Goal: Task Accomplishment & Management: Manage account settings

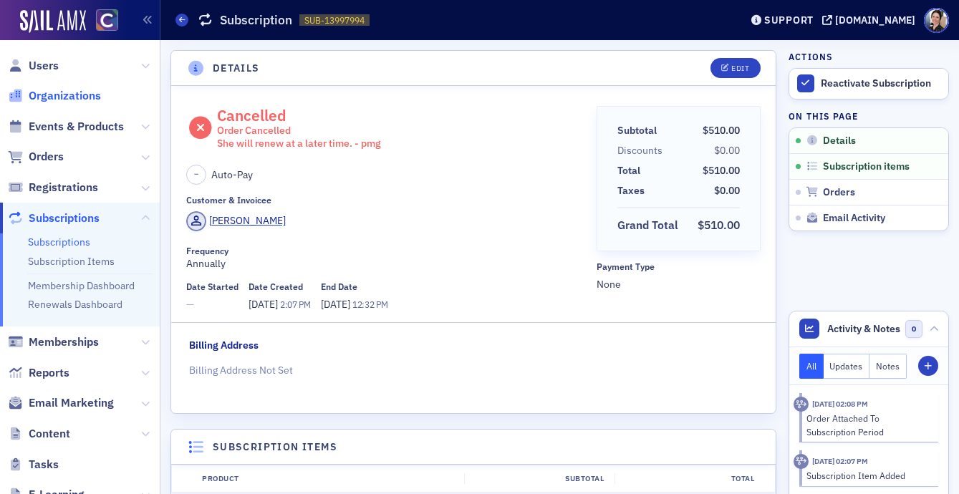
click at [62, 97] on span "Organizations" at bounding box center [65, 96] width 72 height 16
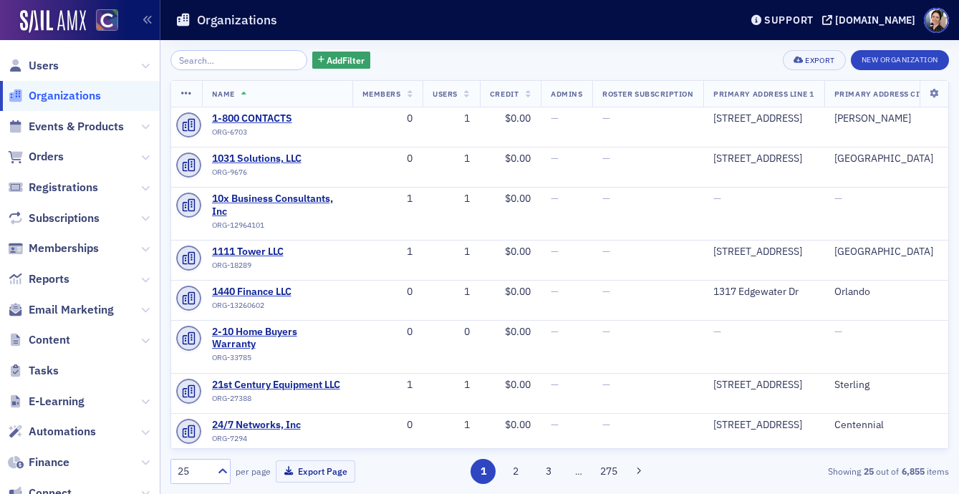
click at [209, 62] on input "search" at bounding box center [239, 60] width 137 height 20
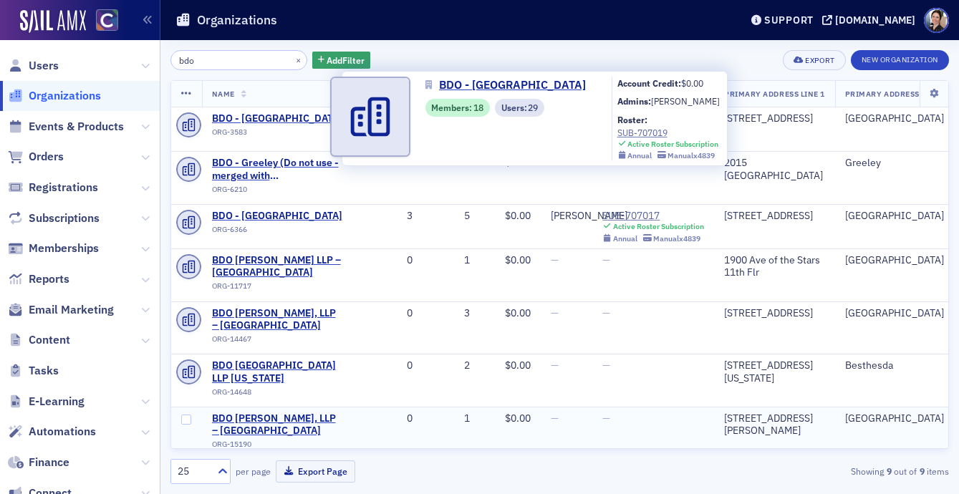
scroll to position [2, 0]
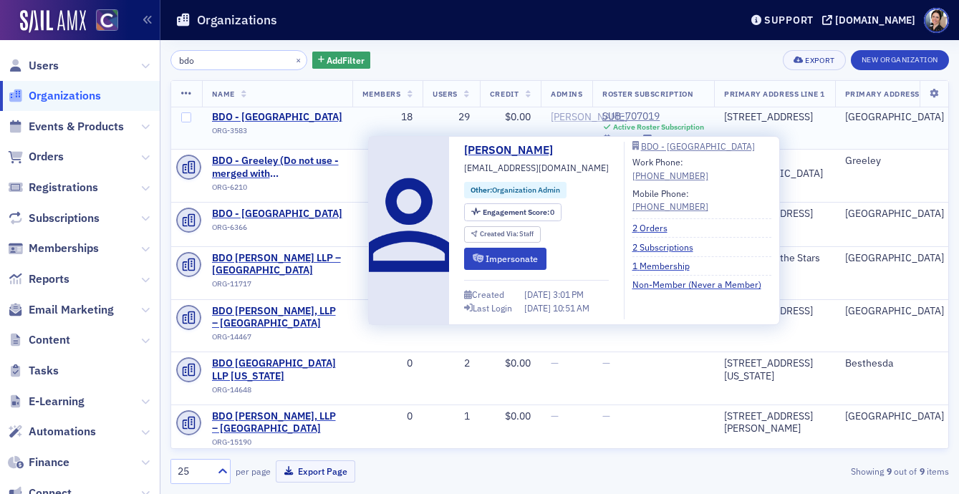
type input "bdo"
click at [646, 228] on link "2 Orders" at bounding box center [656, 227] width 46 height 13
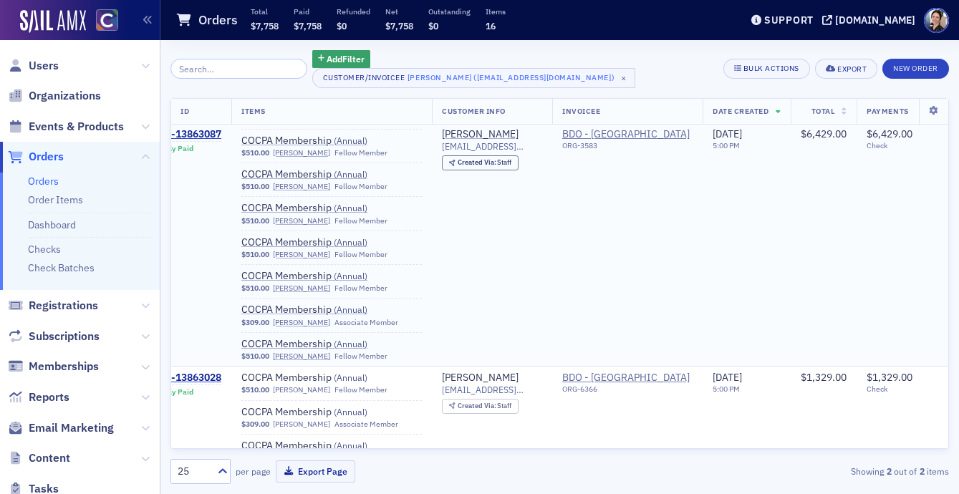
scroll to position [219, 37]
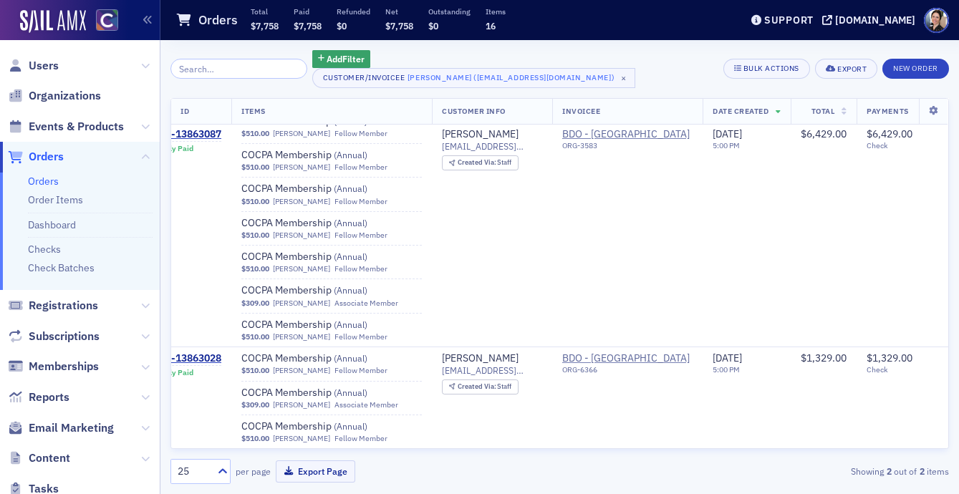
drag, startPoint x: 49, startPoint y: 68, endPoint x: 183, endPoint y: 62, distance: 134.9
click at [49, 68] on span "Users" at bounding box center [44, 66] width 30 height 16
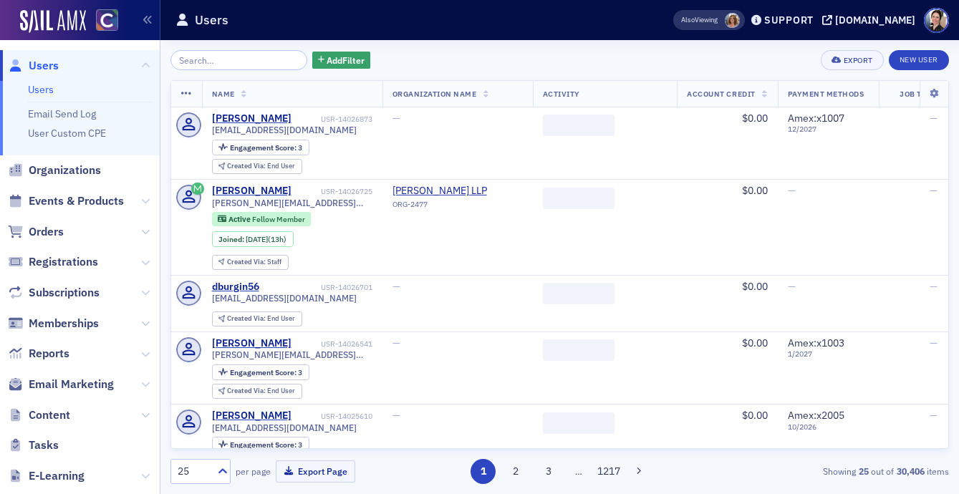
click at [244, 66] on input "search" at bounding box center [239, 60] width 137 height 20
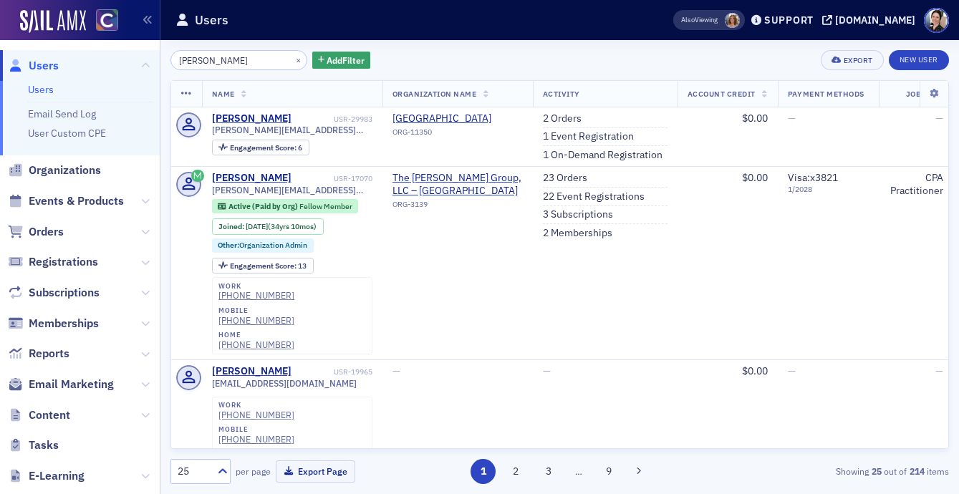
type input "jason adams"
drag, startPoint x: 79, startPoint y: 199, endPoint x: 5, endPoint y: 181, distance: 76.1
click at [79, 199] on span "Events & Products" at bounding box center [76, 201] width 95 height 16
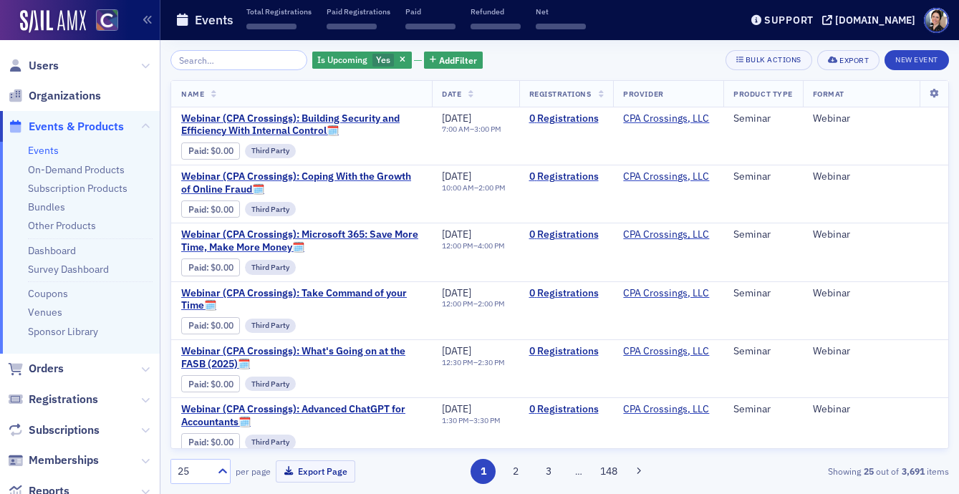
click at [217, 59] on input "search" at bounding box center [239, 60] width 137 height 20
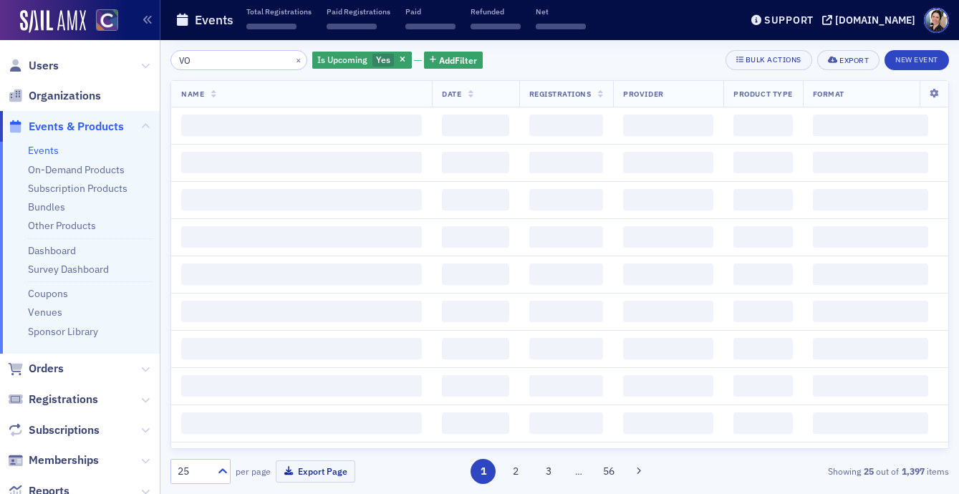
type input "V"
type input "CFO Roundtable"
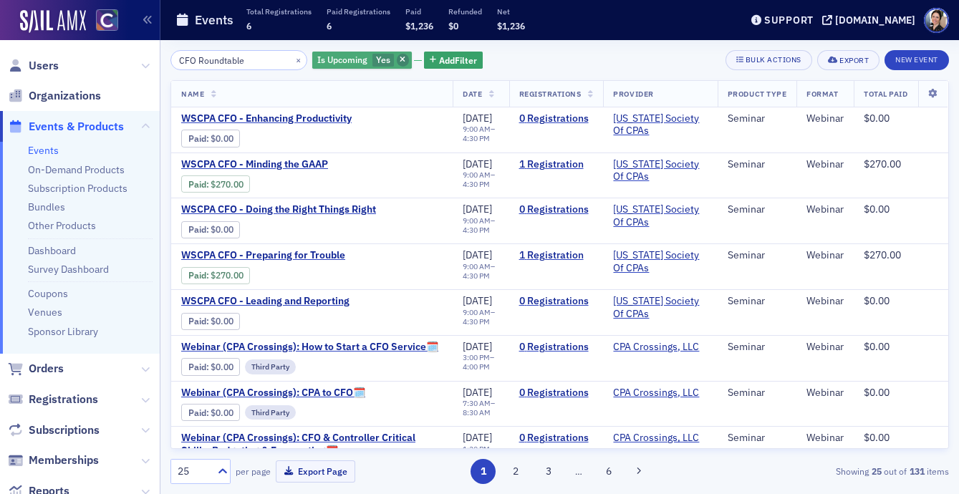
click at [400, 61] on icon "button" at bounding box center [403, 61] width 6 height 8
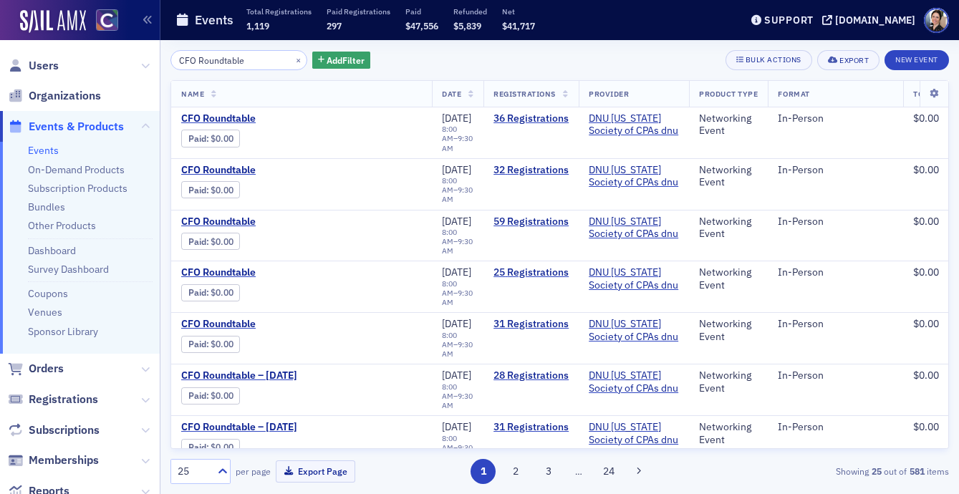
drag, startPoint x: 559, startPoint y: 118, endPoint x: 397, endPoint y: 102, distance: 162.8
click at [559, 118] on link "36 Registrations" at bounding box center [531, 118] width 75 height 13
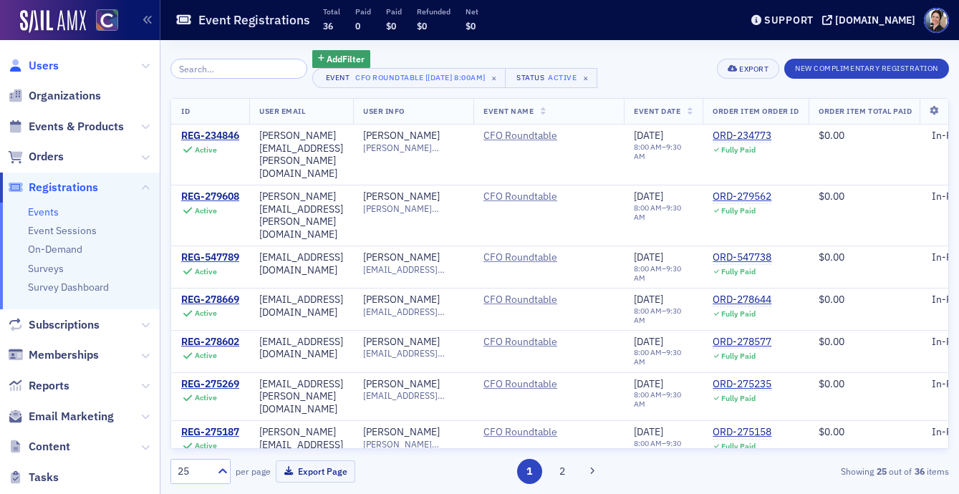
drag, startPoint x: 42, startPoint y: 64, endPoint x: 37, endPoint y: 69, distance: 7.6
click at [42, 64] on span "Users" at bounding box center [44, 66] width 30 height 16
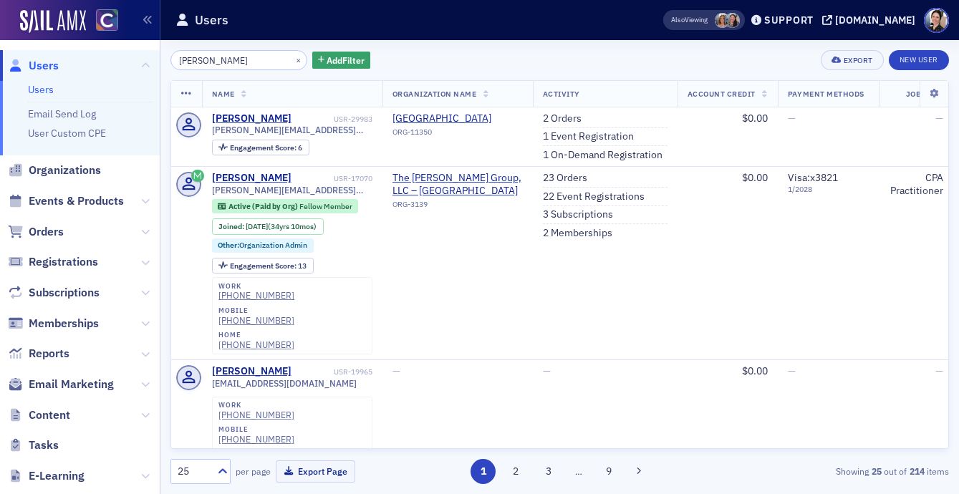
drag, startPoint x: 239, startPoint y: 62, endPoint x: 166, endPoint y: 54, distance: 73.6
click at [166, 55] on div "jason adams × Add Filter Export New User Name Organization Name Activity Accoun…" at bounding box center [560, 267] width 799 height 454
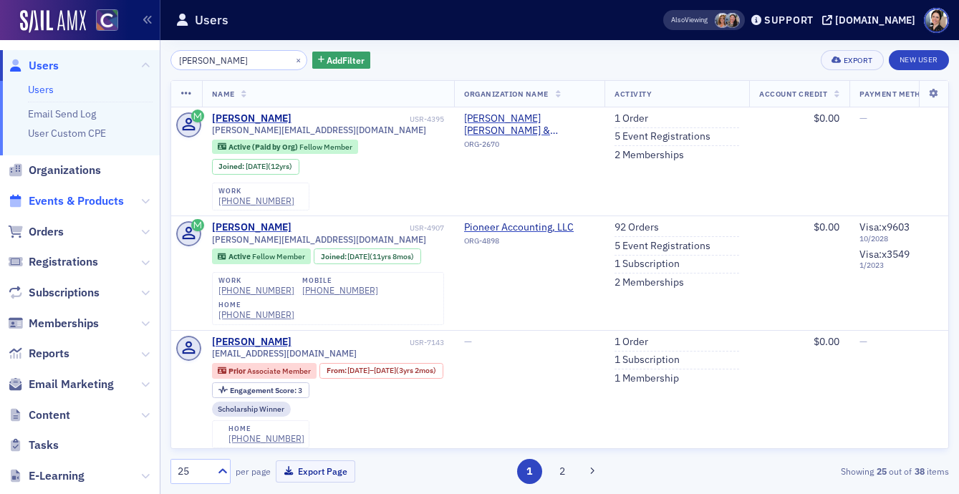
click at [82, 203] on span "Events & Products" at bounding box center [76, 201] width 95 height 16
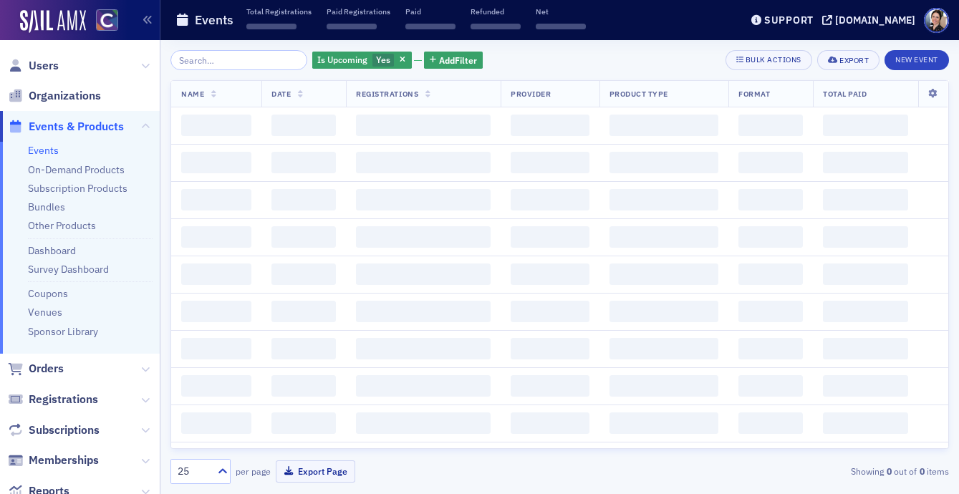
click at [242, 59] on input "search" at bounding box center [239, 60] width 137 height 20
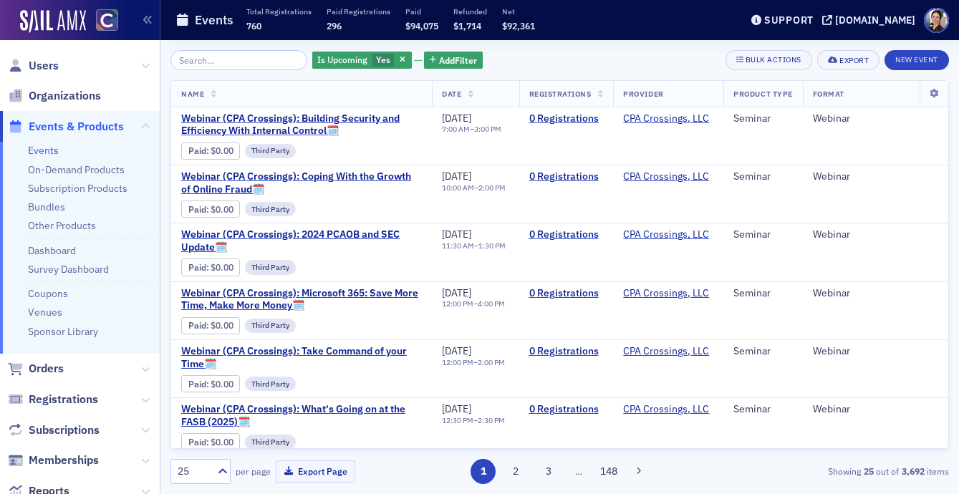
type input "e"
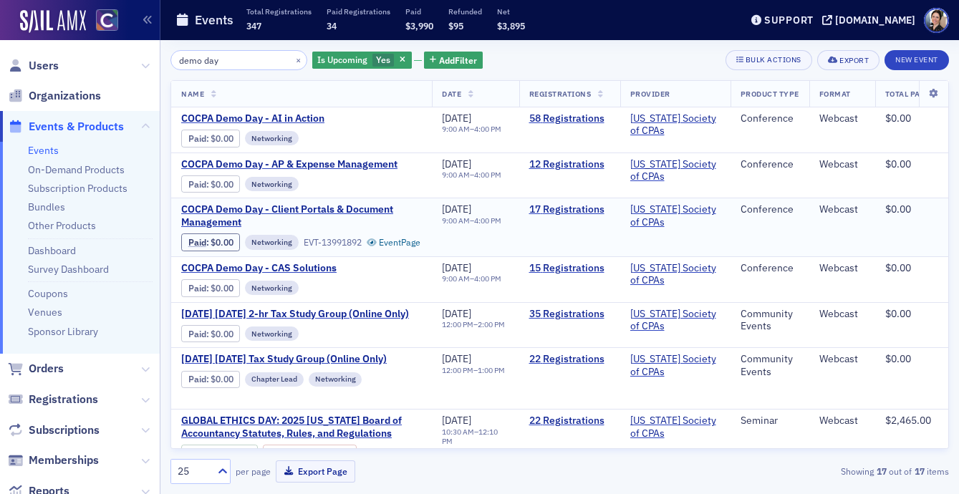
type input "demo day"
drag, startPoint x: 45, startPoint y: 63, endPoint x: 289, endPoint y: 59, distance: 243.6
click at [46, 63] on span "Users" at bounding box center [44, 66] width 30 height 16
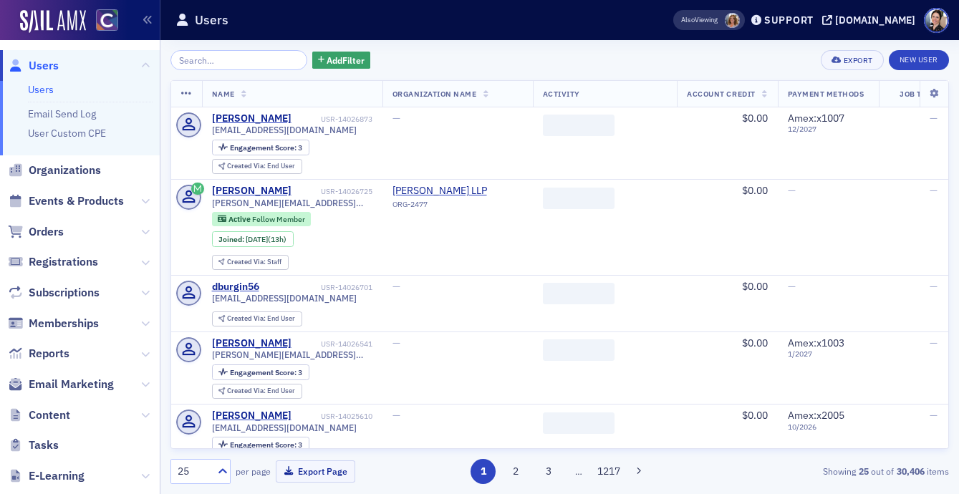
click at [239, 59] on input "search" at bounding box center [239, 60] width 137 height 20
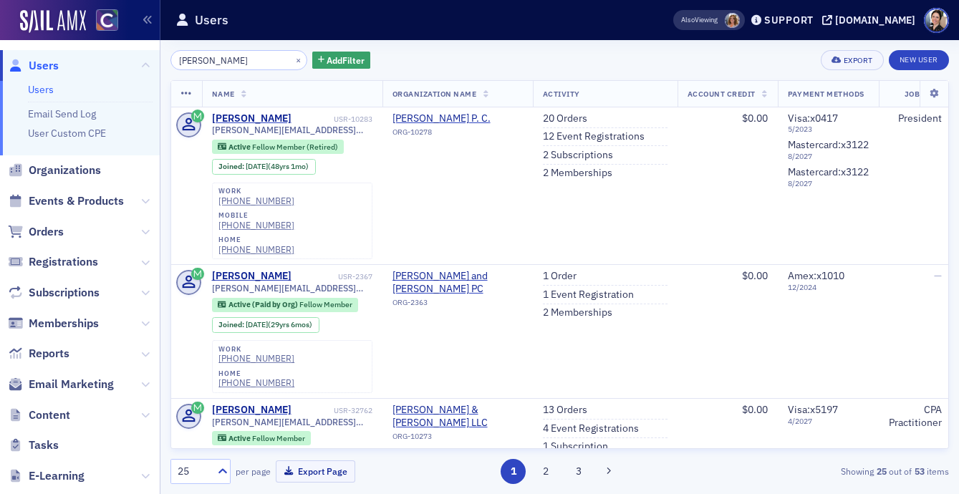
drag, startPoint x: 234, startPoint y: 61, endPoint x: 198, endPoint y: 61, distance: 36.5
click at [198, 61] on input "dale karosik" at bounding box center [239, 60] width 137 height 20
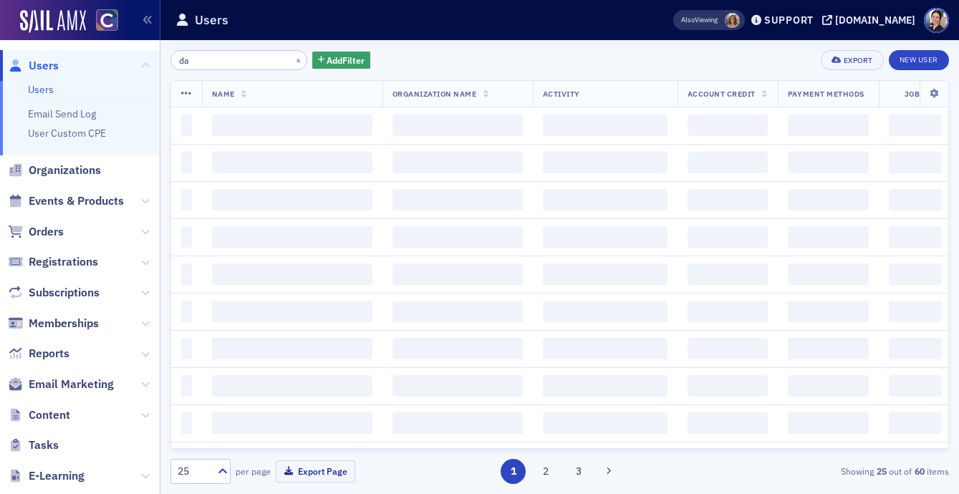
type input "d"
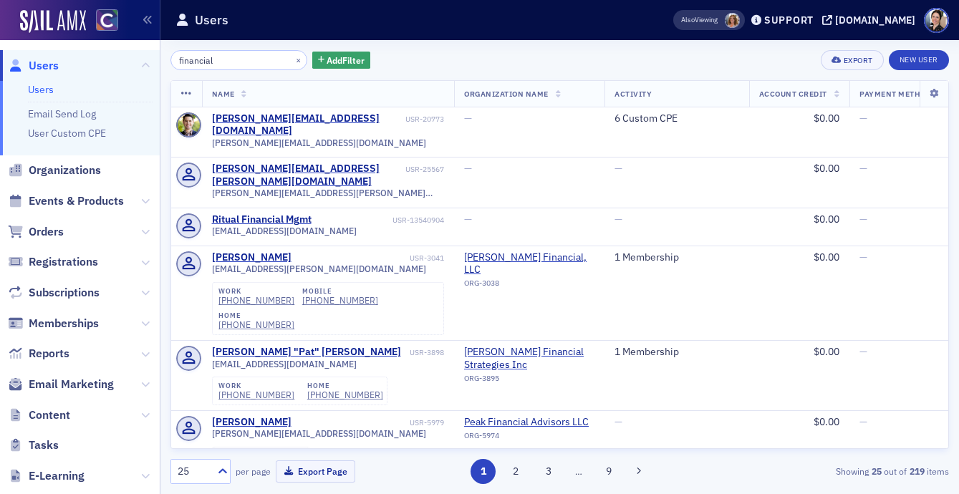
drag, startPoint x: 224, startPoint y: 67, endPoint x: 154, endPoint y: 64, distance: 70.3
click at [154, 64] on div "Users Users Email Send Log User Custom CPE Organizations Events & Products Orde…" at bounding box center [479, 247] width 959 height 494
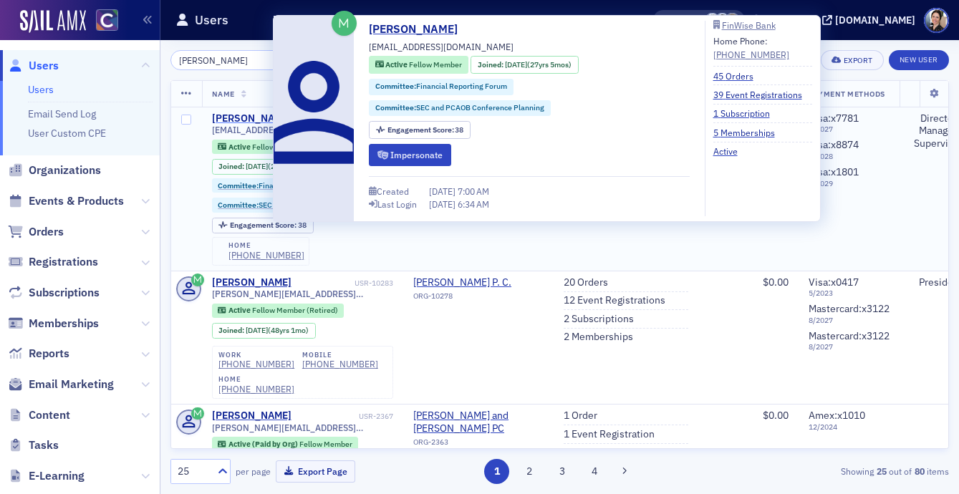
type input "dale kara"
click at [257, 118] on div "Dale Karasek" at bounding box center [252, 118] width 80 height 13
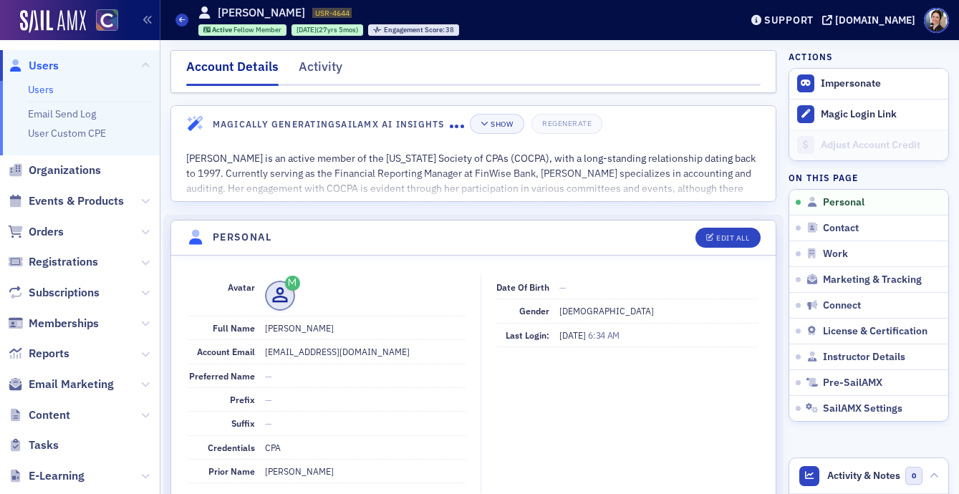
drag, startPoint x: 52, startPoint y: 62, endPoint x: 5, endPoint y: 64, distance: 46.7
click at [52, 62] on span "Users" at bounding box center [44, 66] width 30 height 16
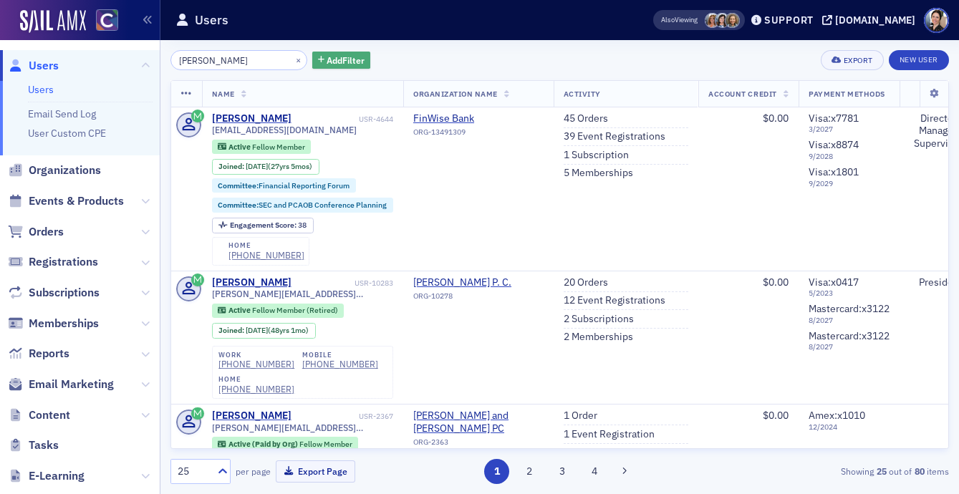
click at [327, 59] on span "Add Filter" at bounding box center [346, 60] width 38 height 13
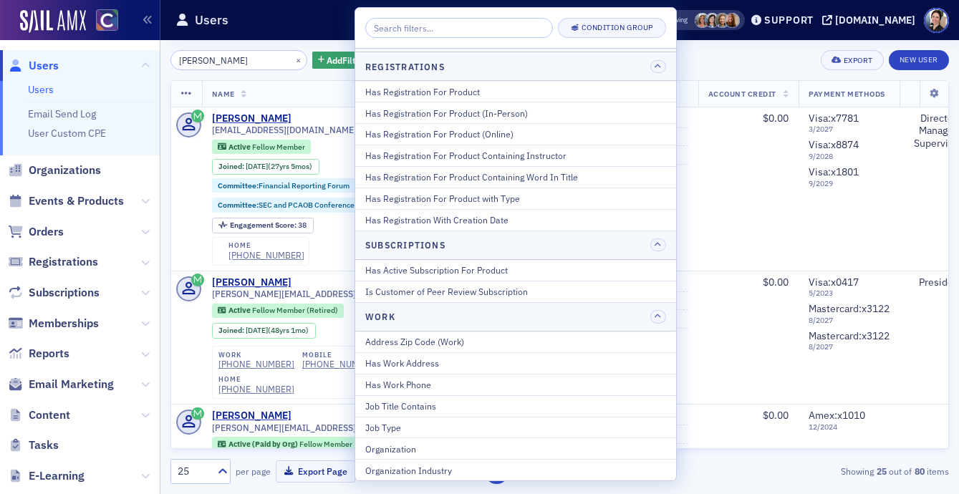
scroll to position [1864, 0]
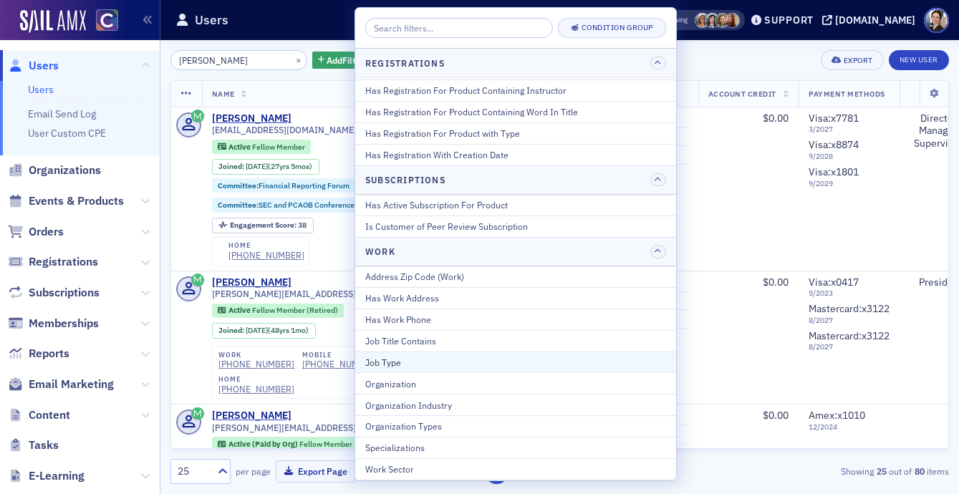
click at [385, 362] on div "Job Type" at bounding box center [515, 362] width 301 height 13
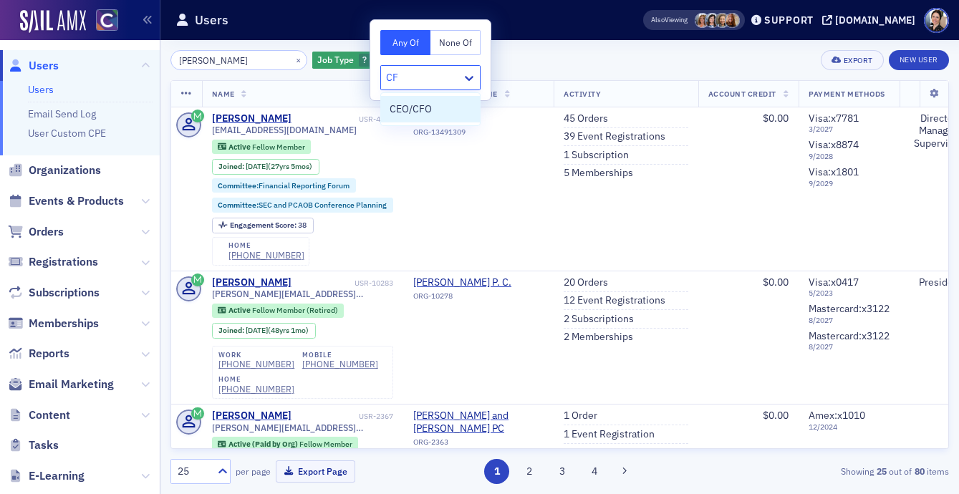
type input "CFO"
click at [428, 101] on div "CEO/CFO" at bounding box center [430, 109] width 99 height 27
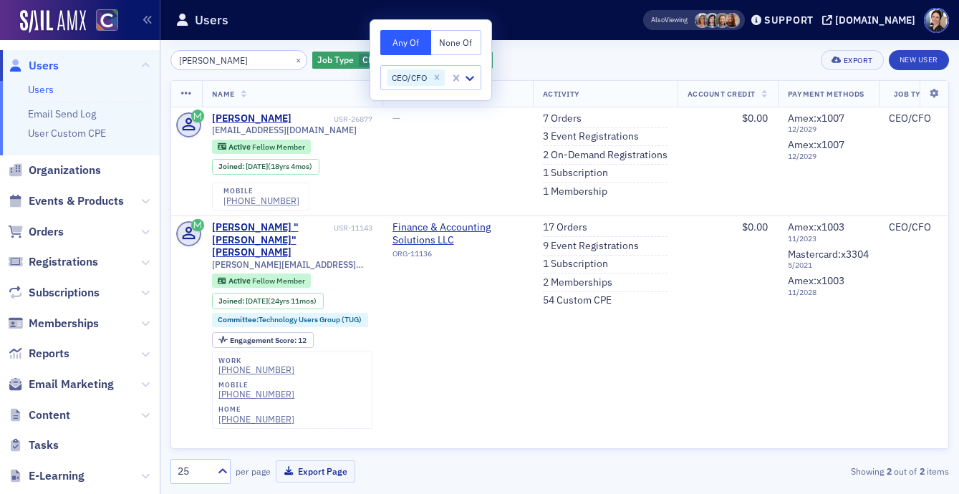
click at [583, 57] on div "dale kara × Job Type CEO/CFO Add Filter Export New User" at bounding box center [560, 60] width 779 height 20
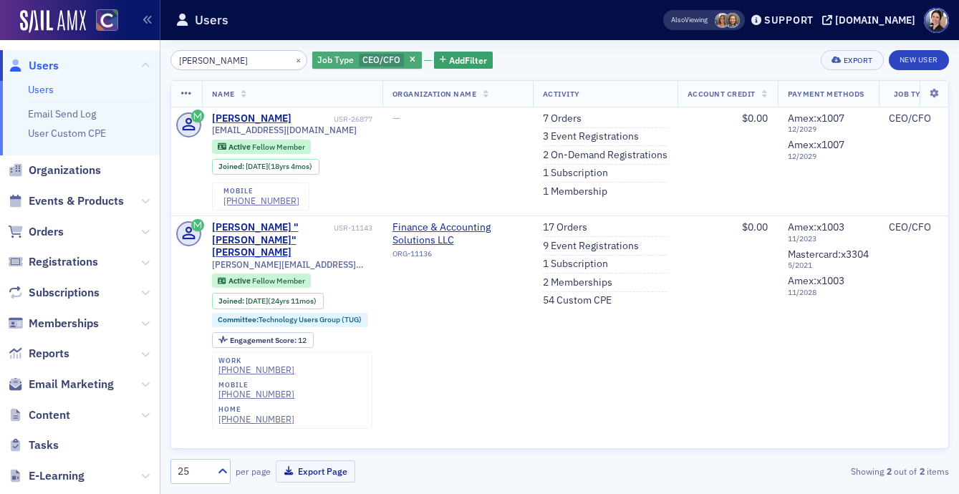
click at [363, 59] on span "CEO/CFO" at bounding box center [382, 59] width 38 height 11
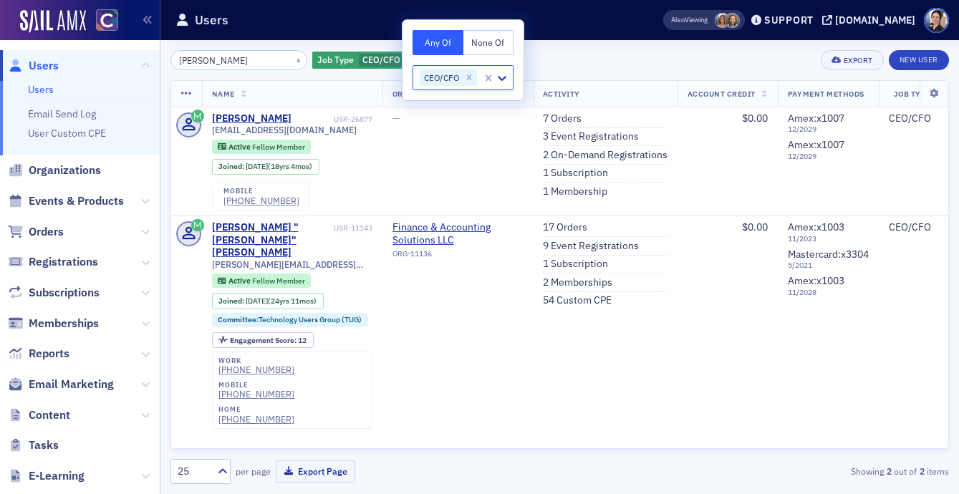
click at [348, 78] on div "dale kara × Job Type CEO/CFO Add Filter Export New User Name Organization Name …" at bounding box center [560, 267] width 779 height 434
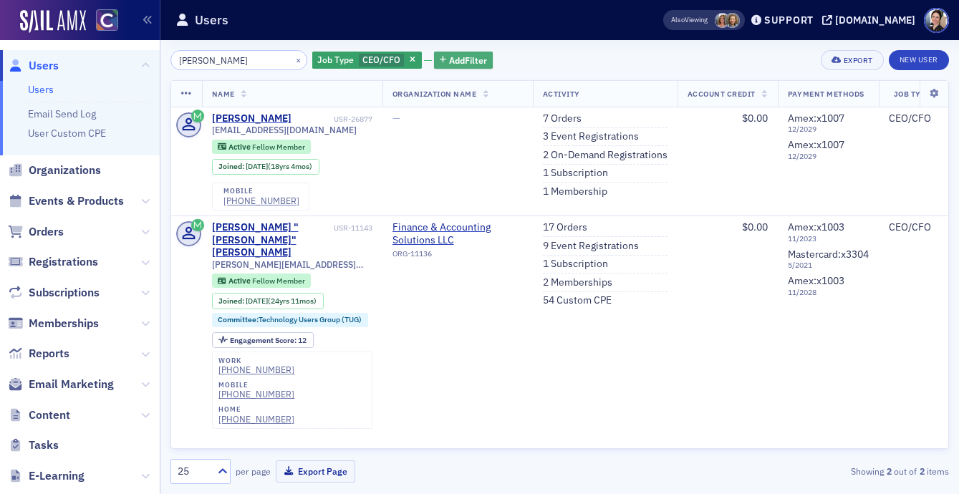
drag, startPoint x: 455, startPoint y: 60, endPoint x: 432, endPoint y: 64, distance: 23.3
click at [455, 60] on span "Add Filter" at bounding box center [468, 60] width 38 height 13
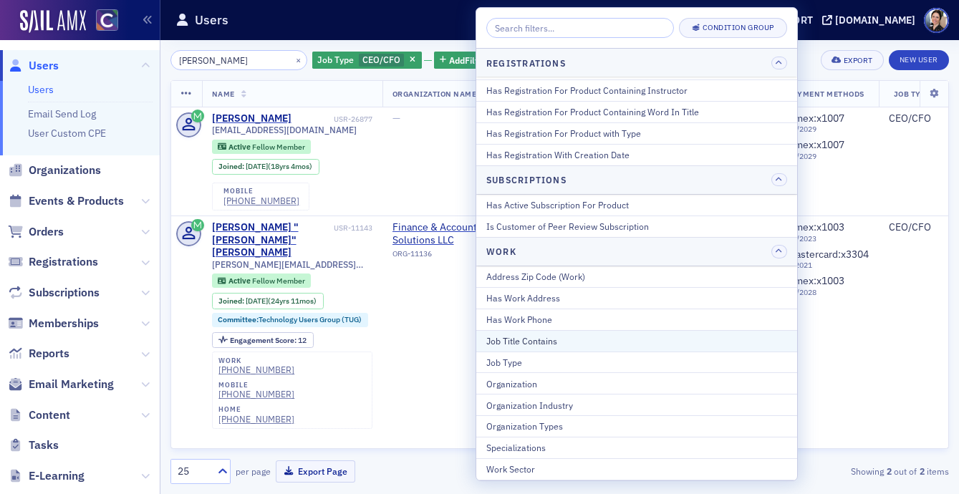
scroll to position [1862, 0]
click at [519, 337] on div "Job Title Contains" at bounding box center [637, 343] width 301 height 13
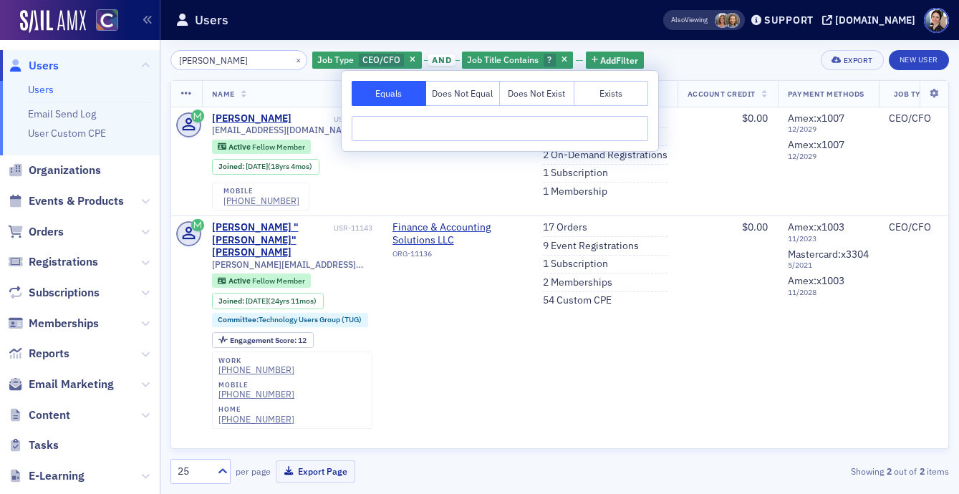
click at [418, 133] on input "text" at bounding box center [500, 128] width 297 height 25
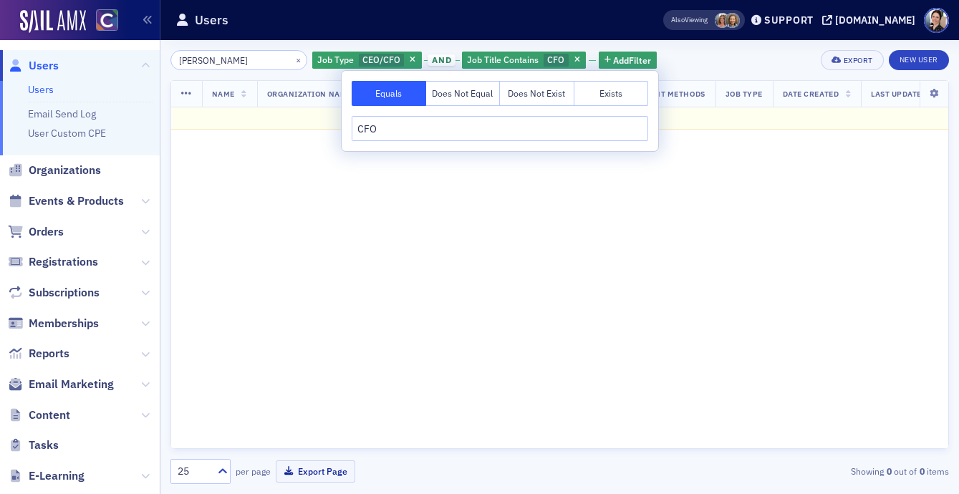
type input "CFO"
click at [612, 95] on button "Exists" at bounding box center [612, 93] width 75 height 25
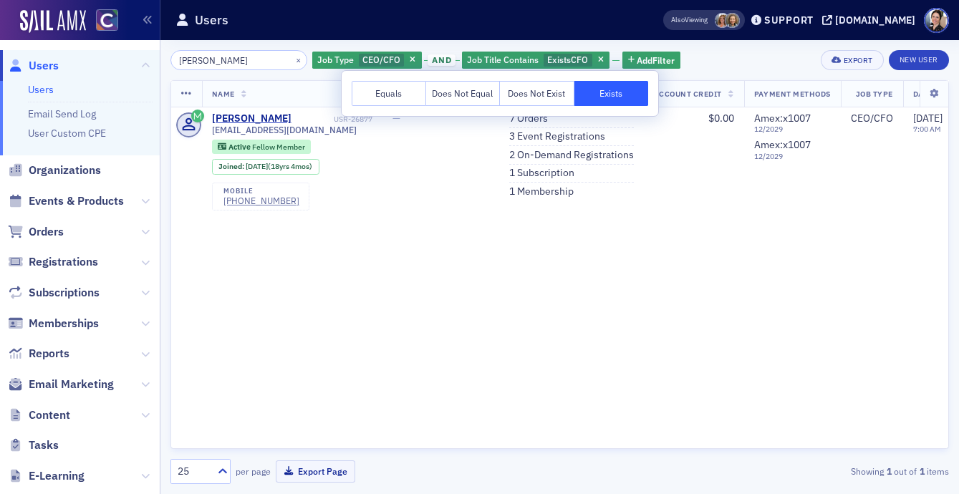
click at [39, 64] on span "Users" at bounding box center [44, 66] width 30 height 16
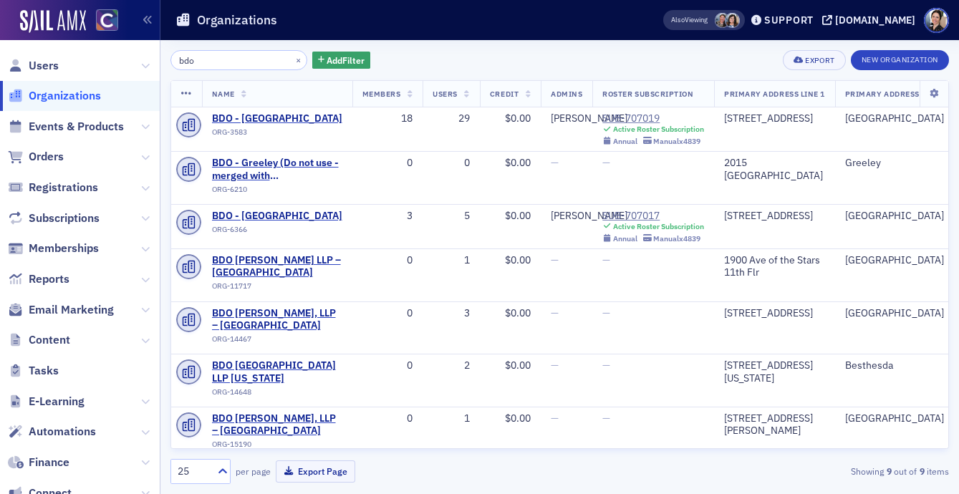
scroll to position [2, 0]
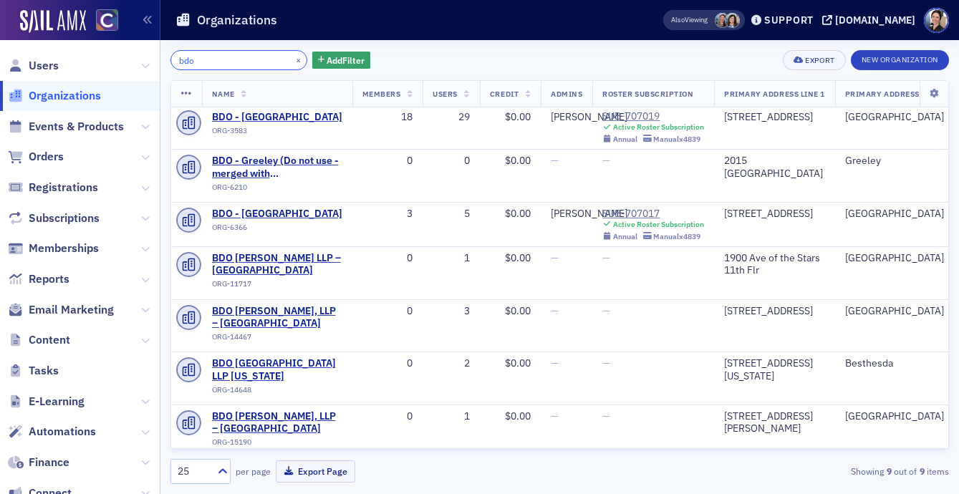
drag, startPoint x: 202, startPoint y: 62, endPoint x: 151, endPoint y: 59, distance: 50.9
click at [151, 59] on div "Users Organizations Events & Products Orders Registrations Subscriptions Member…" at bounding box center [479, 247] width 959 height 494
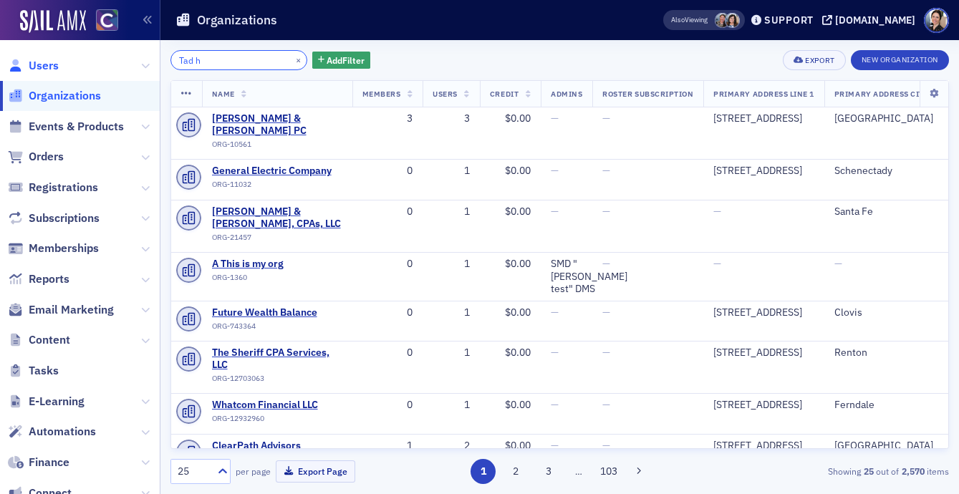
type input "Tad h"
click at [44, 64] on span "Users" at bounding box center [44, 66] width 30 height 16
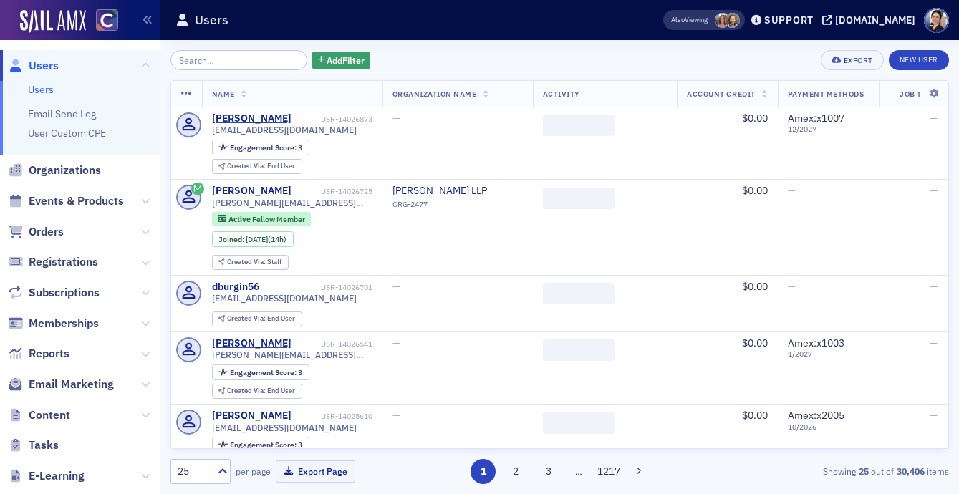
click at [212, 59] on input "search" at bounding box center [239, 60] width 137 height 20
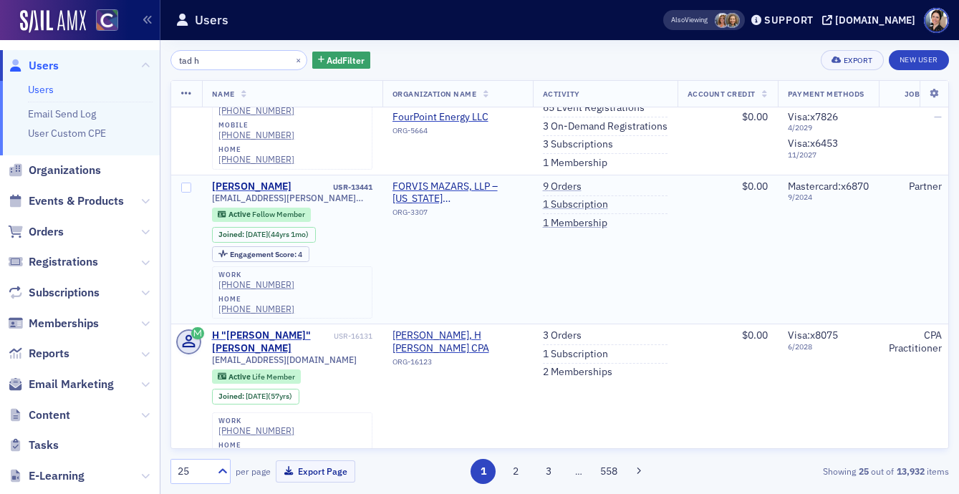
scroll to position [175, 0]
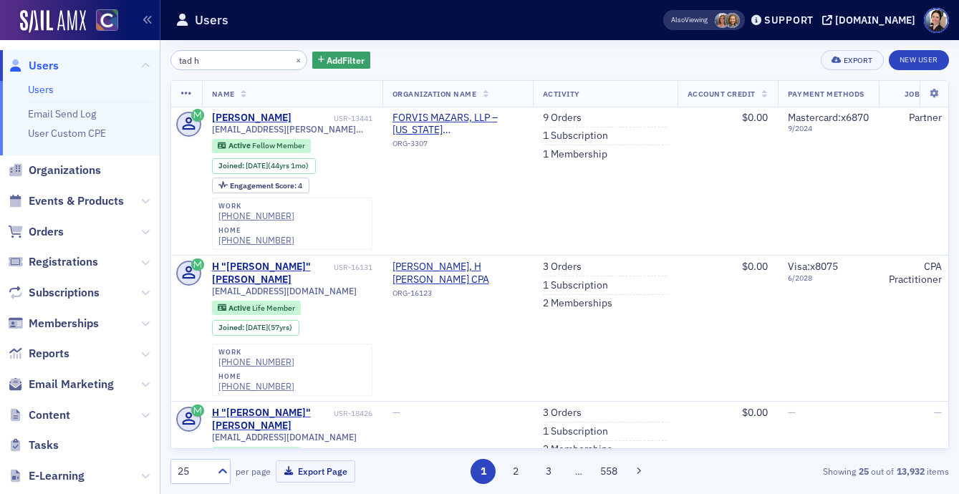
type input "tad h"
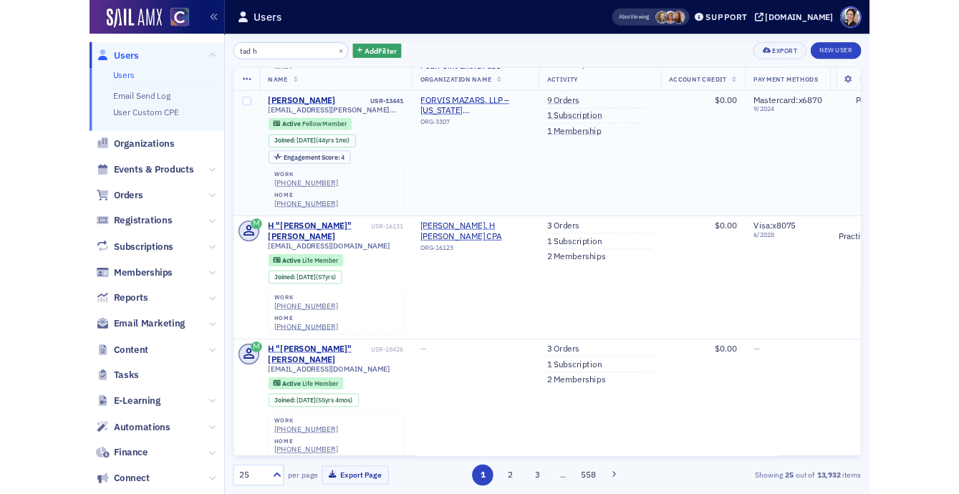
scroll to position [174, 0]
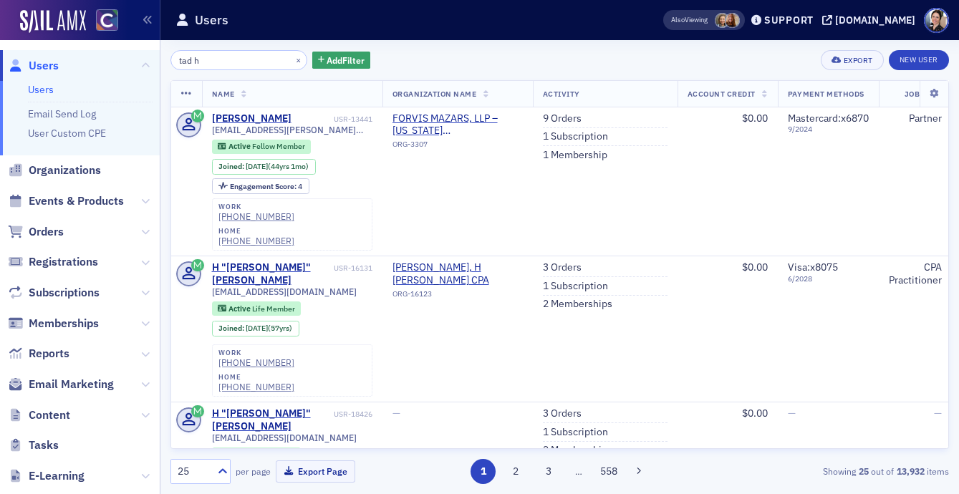
click at [37, 67] on span "Users" at bounding box center [44, 66] width 30 height 16
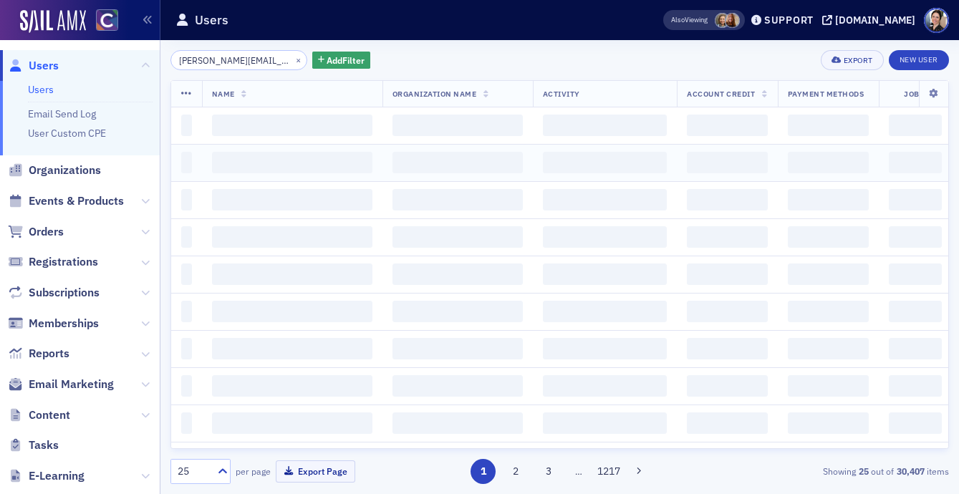
scroll to position [0, 11]
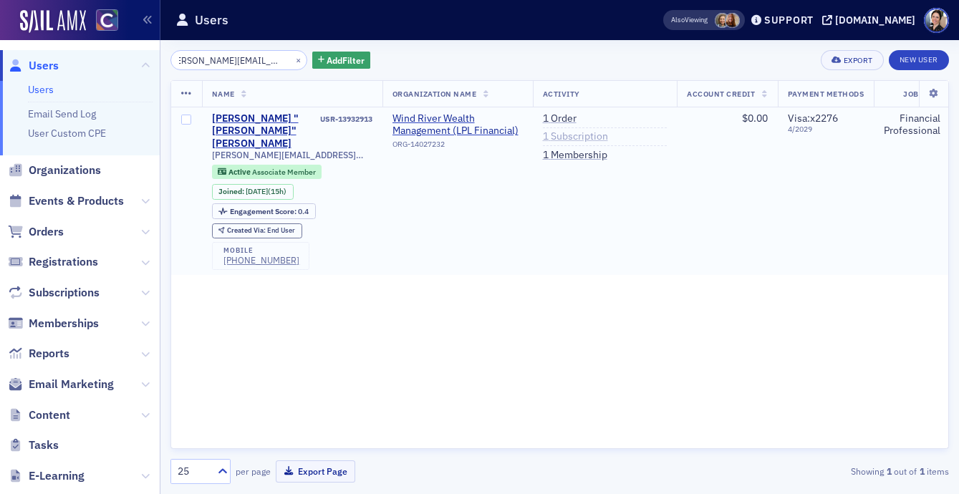
type input "dan@windriverwealth.com"
click at [573, 135] on link "1 Subscription" at bounding box center [575, 136] width 65 height 13
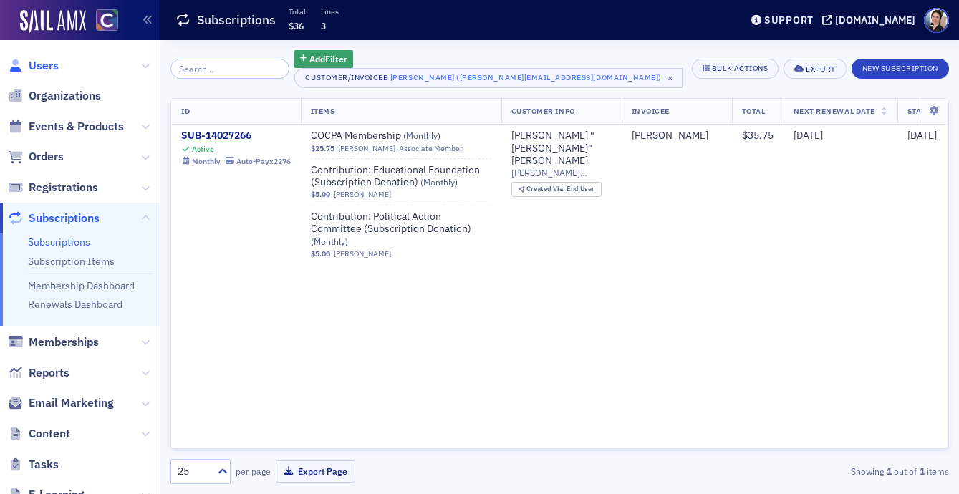
click at [48, 67] on span "Users" at bounding box center [44, 66] width 30 height 16
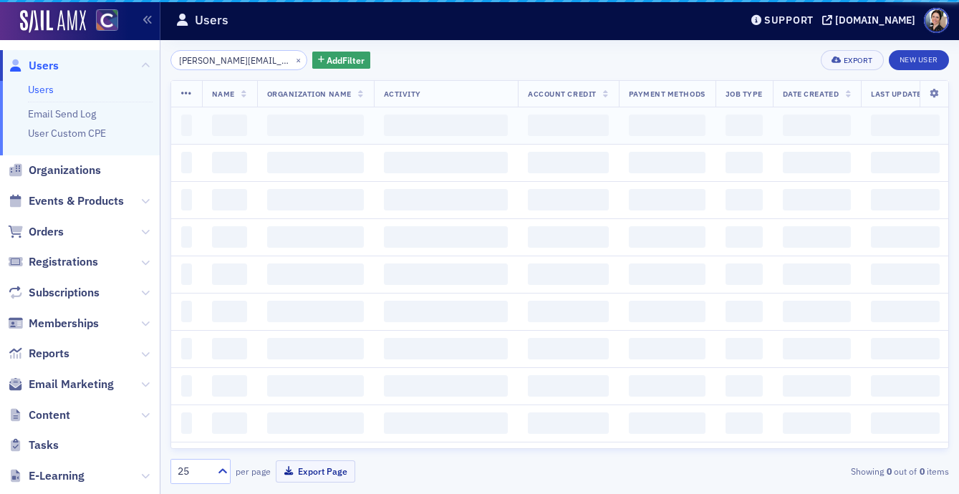
scroll to position [0, 11]
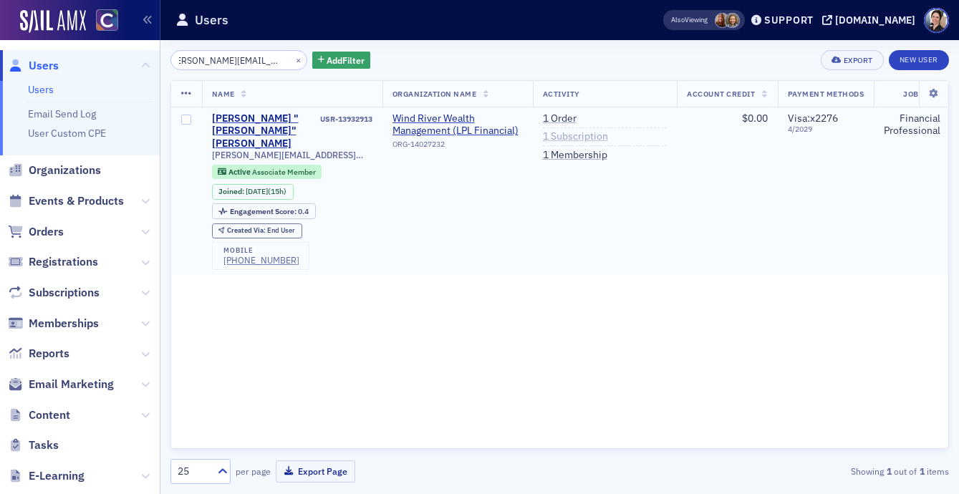
click at [574, 137] on link "1 Subscription" at bounding box center [575, 136] width 65 height 13
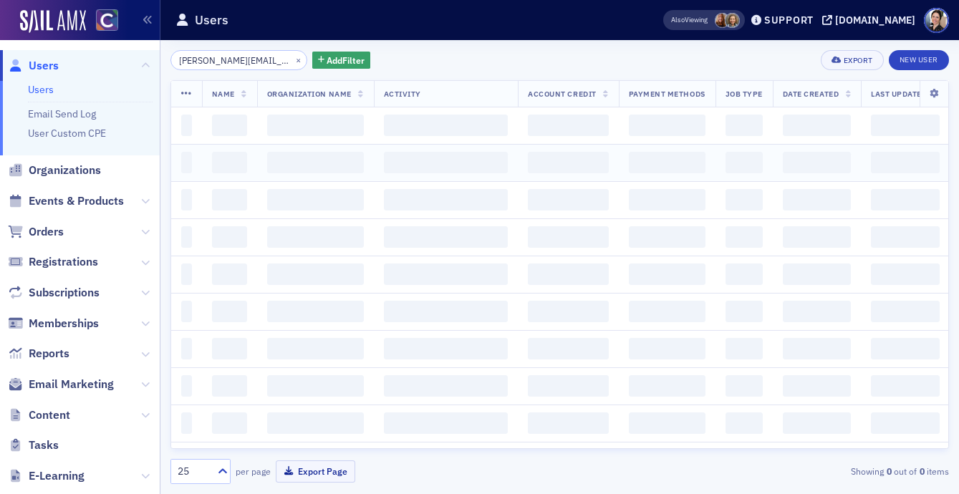
scroll to position [0, 11]
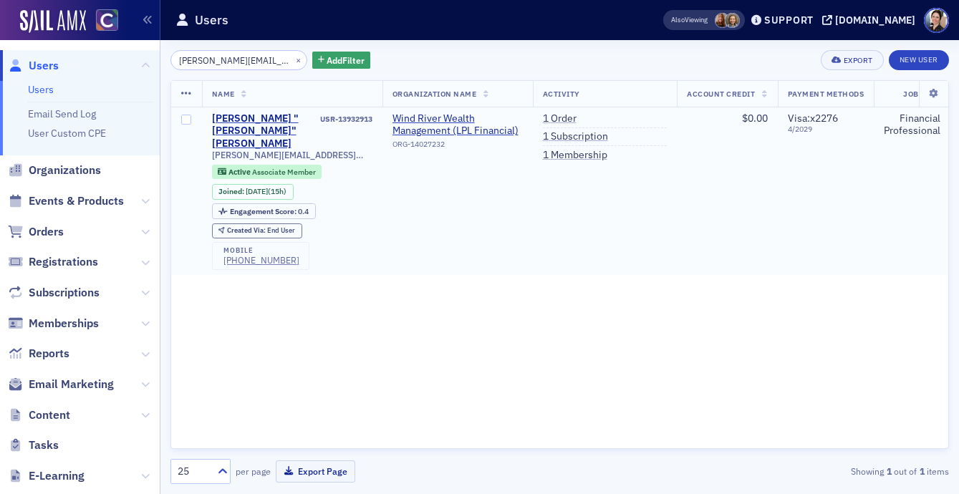
drag, startPoint x: 557, startPoint y: 121, endPoint x: 331, endPoint y: 123, distance: 225.7
click at [557, 121] on link "1 Order" at bounding box center [560, 118] width 34 height 13
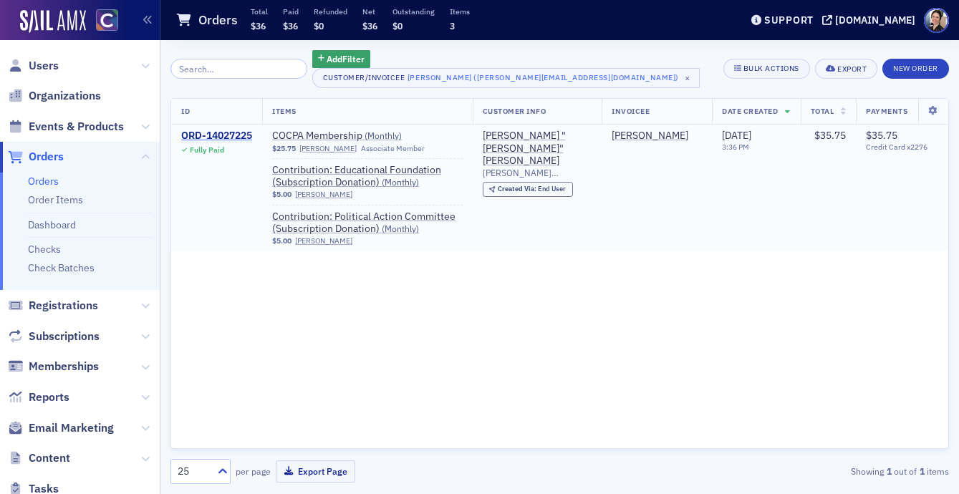
drag, startPoint x: 215, startPoint y: 135, endPoint x: 206, endPoint y: 138, distance: 9.6
click at [214, 135] on div "ORD-14027225" at bounding box center [216, 136] width 71 height 13
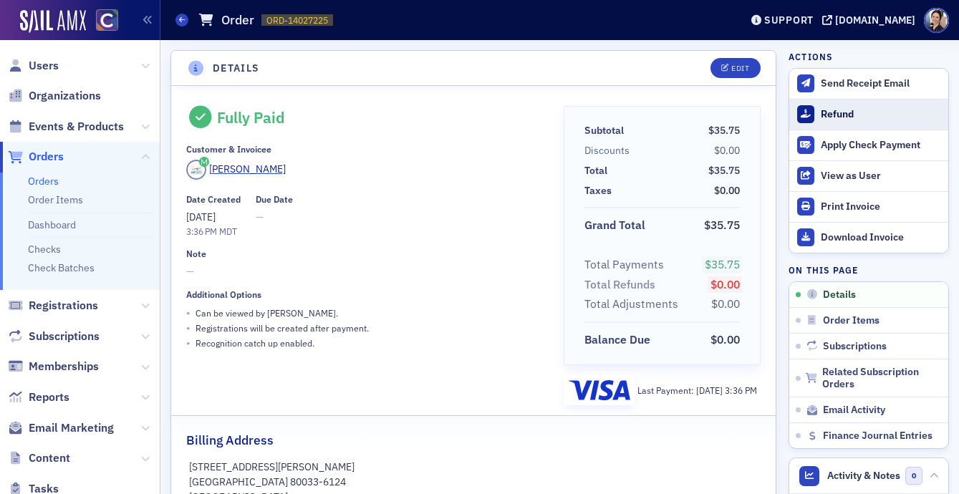
click at [851, 114] on div "Refund" at bounding box center [881, 114] width 120 height 13
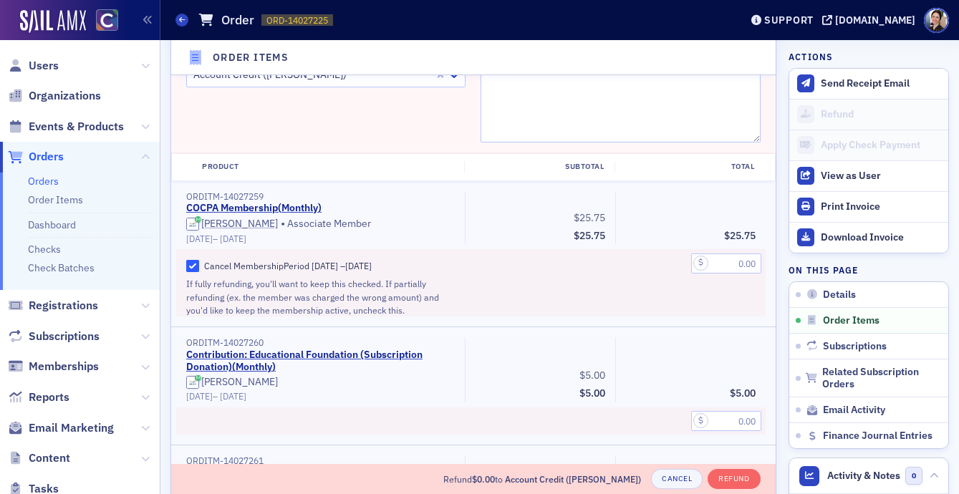
scroll to position [537, 0]
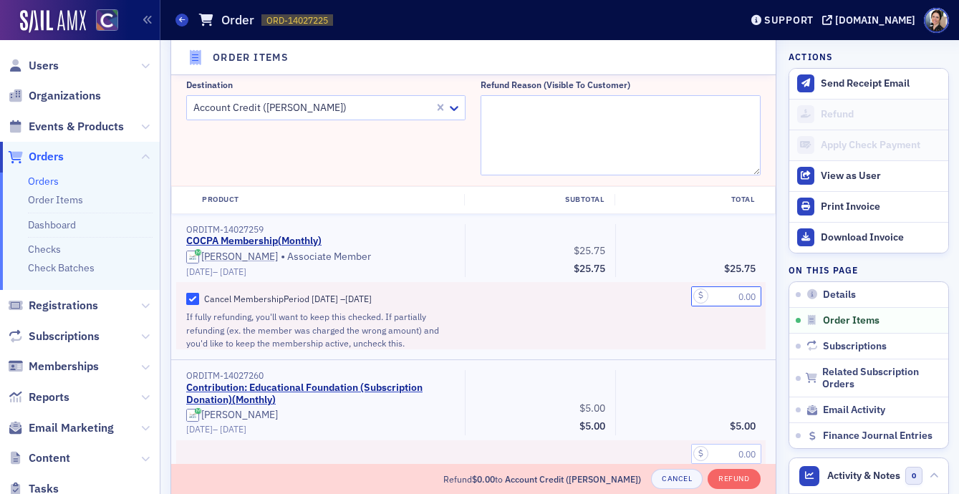
drag, startPoint x: 736, startPoint y: 298, endPoint x: 772, endPoint y: 290, distance: 36.7
click at [737, 298] on input "text" at bounding box center [726, 297] width 70 height 20
type input "25.75"
paste textarea "Good afternoon. Please cancel my membership and refund the amount I paid today.…"
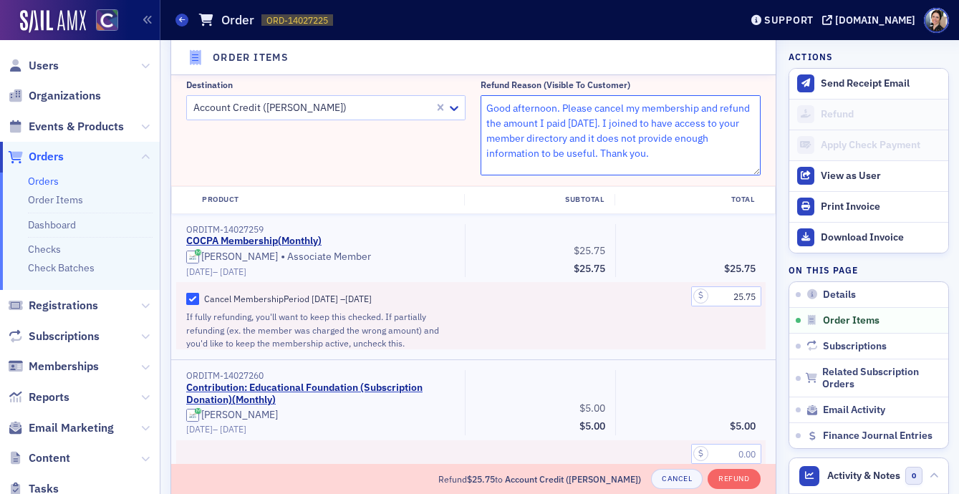
click at [488, 110] on textarea "Good afternoon. Please cancel my membership and refund the amount I paid today.…" at bounding box center [620, 135] width 279 height 80
click at [658, 151] on textarea ""Good afternoon. Please cancel my membership and refund the amount I paid today…" at bounding box center [620, 135] width 279 height 80
drag, startPoint x: 486, startPoint y: 107, endPoint x: 671, endPoint y: 159, distance: 192.1
click at [672, 160] on textarea ""Good afternoon. Please cancel my membership and refund the amount I paid [DATE…" at bounding box center [620, 135] width 279 height 80
type textarea ""Good afternoon. Please cancel my membership and refund the amount I paid [DATE…"
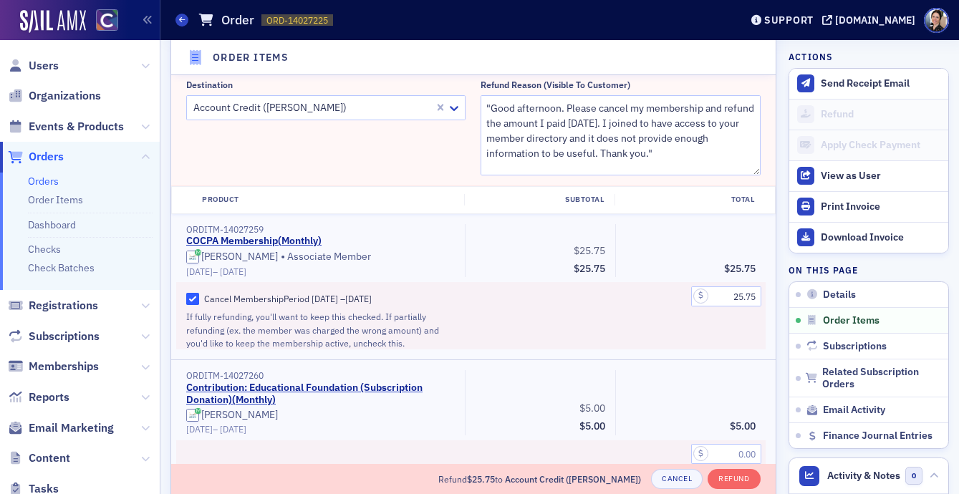
click at [340, 110] on div at bounding box center [312, 108] width 241 height 18
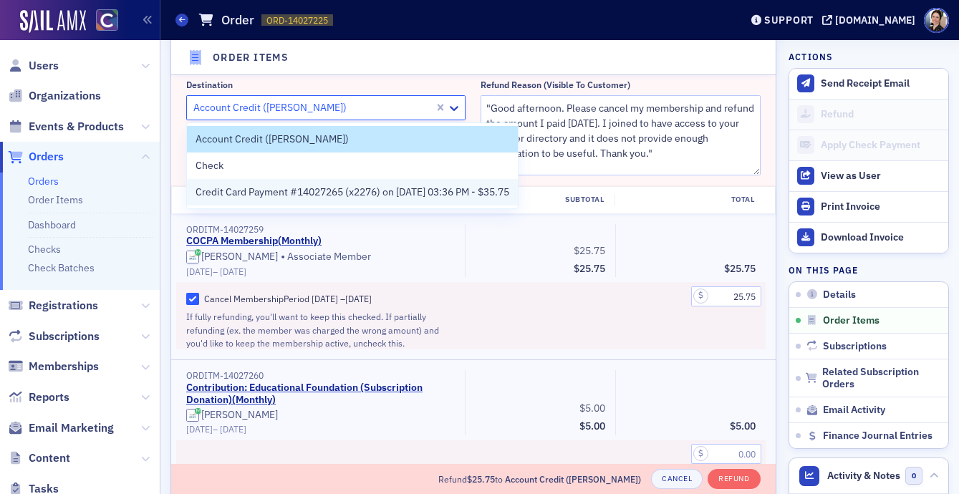
click at [257, 191] on span "Credit Card Payment #14027265 (x2276) on 9/15/2025 03:36 PM - $35.75" at bounding box center [353, 192] width 314 height 15
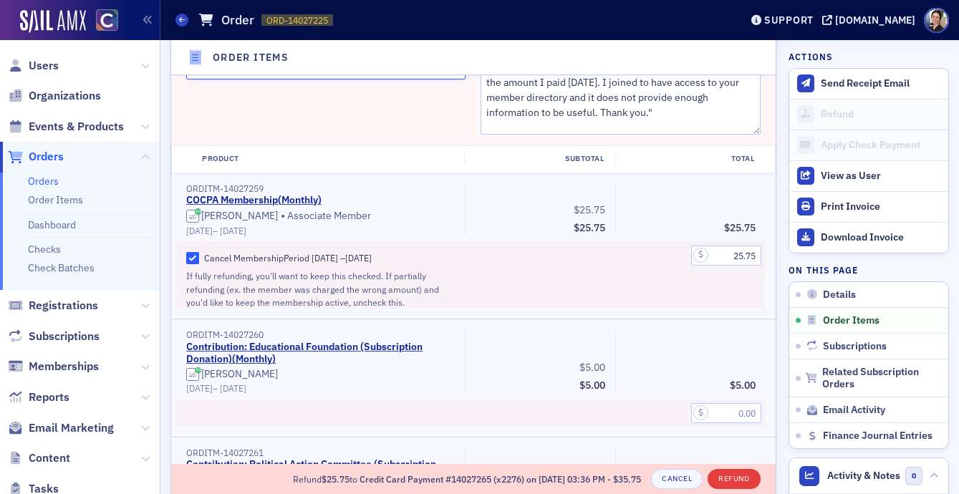
scroll to position [581, 0]
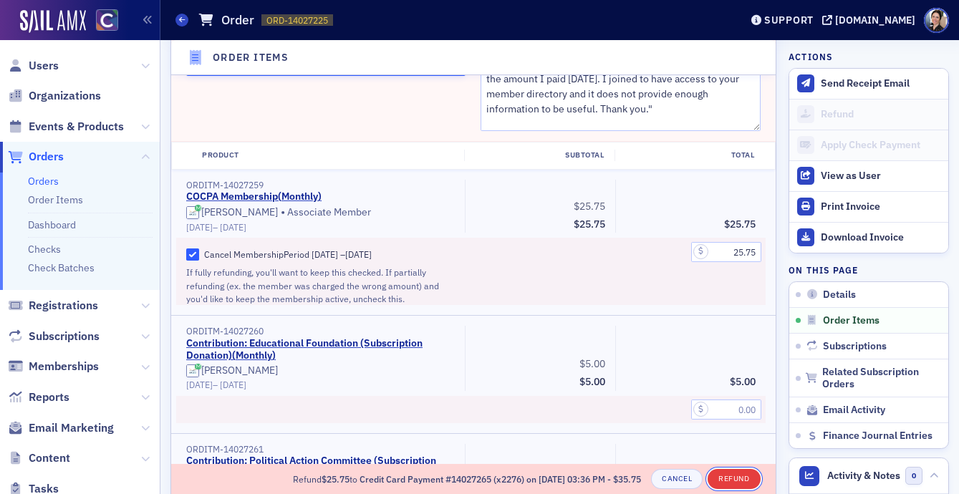
click at [742, 479] on button "Refund" at bounding box center [734, 479] width 52 height 20
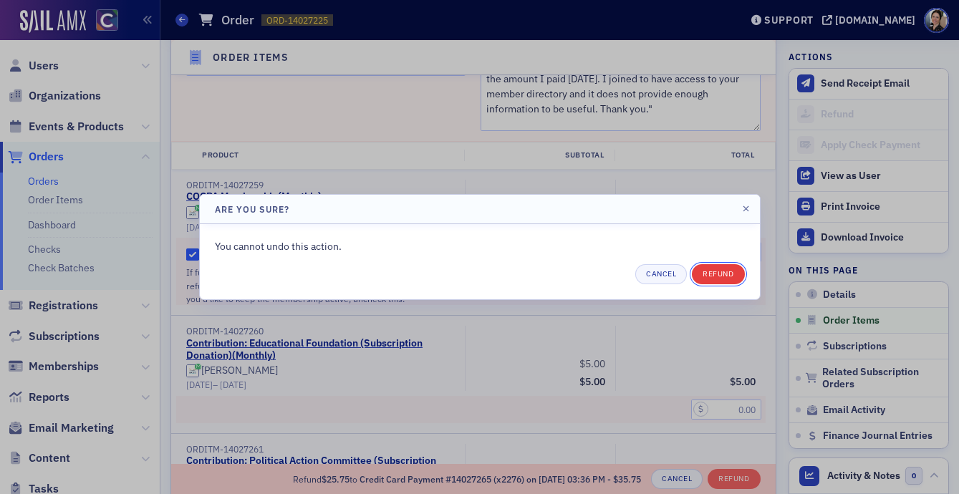
click at [724, 269] on button "Refund" at bounding box center [718, 274] width 52 height 20
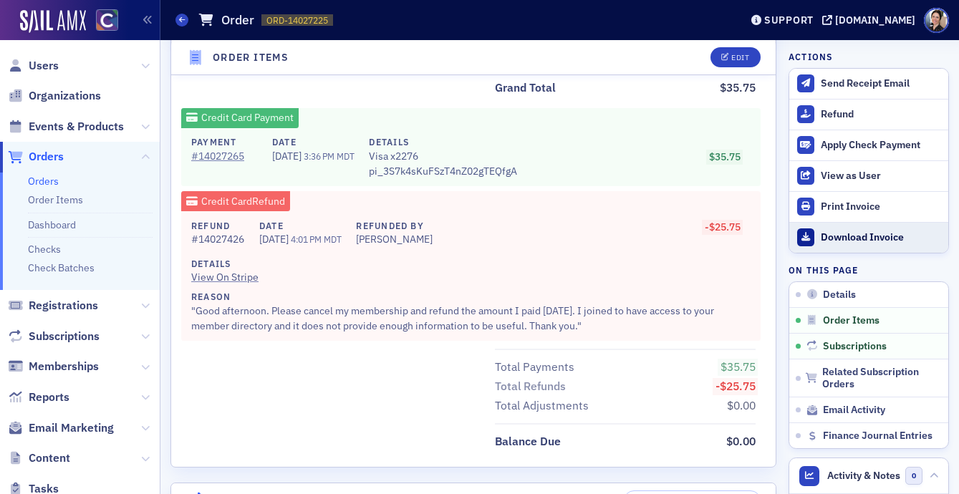
scroll to position [855, 0]
